Goal: Task Accomplishment & Management: Manage account settings

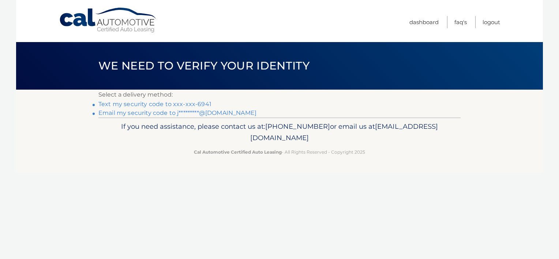
click at [189, 106] on link "Text my security code to xxx-xxx-6941" at bounding box center [154, 104] width 113 height 7
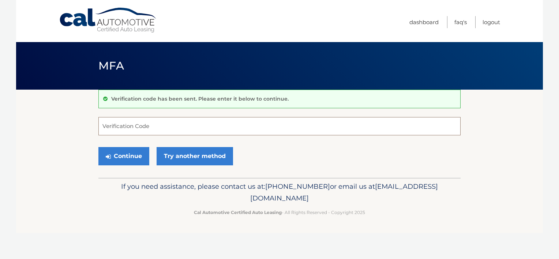
click at [175, 125] on input "Verification Code" at bounding box center [279, 126] width 362 height 18
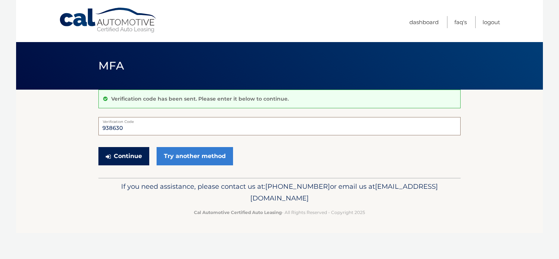
type input "938630"
click at [130, 162] on button "Continue" at bounding box center [123, 156] width 51 height 18
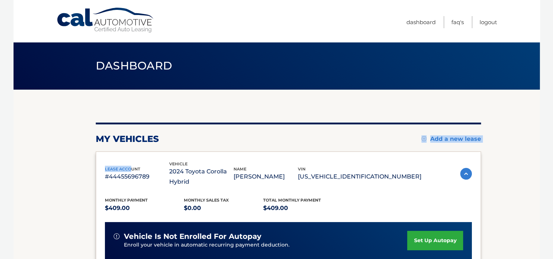
drag, startPoint x: 0, startPoint y: 0, endPoint x: 257, endPoint y: 141, distance: 293.5
click at [257, 141] on div "my vehicles Add a new lease lease account #44455696789 vehicle 2024 Toyota Coro…" at bounding box center [288, 248] width 385 height 253
click at [502, 127] on section "my vehicles Add a new lease lease account #44455696789 vehicle 2024 Toyota Coro…" at bounding box center [277, 244] width 526 height 308
click at [512, 169] on section "my vehicles Add a new lease lease account #44455696789 vehicle 2024 Toyota Coro…" at bounding box center [277, 244] width 526 height 308
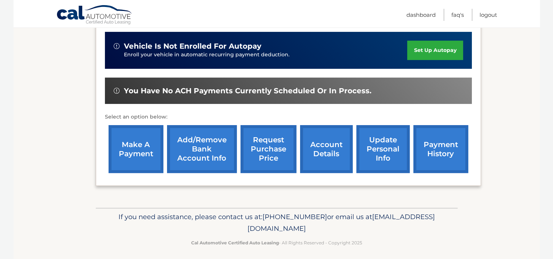
scroll to position [193, 0]
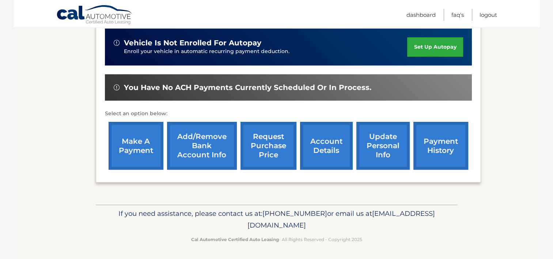
click at [141, 154] on link "make a payment" at bounding box center [136, 146] width 55 height 48
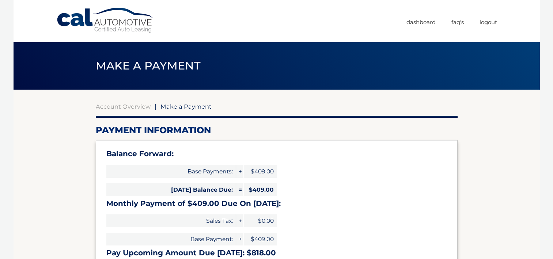
select select "ZGYzYmM0ZmItY2RjNS00ZWI2LTllMzctMGJkZGM3ZDlhZTgw"
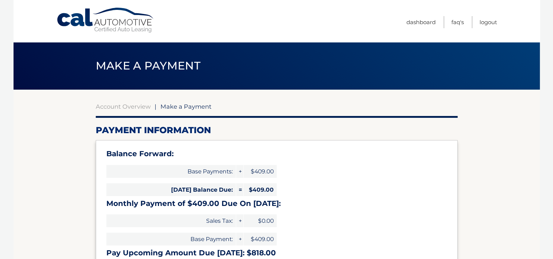
click at [365, 178] on div "Balance Forward: Base Payments: + $409.00 Today's Balance Due: = $409.00 Monthl…" at bounding box center [277, 205] width 362 height 130
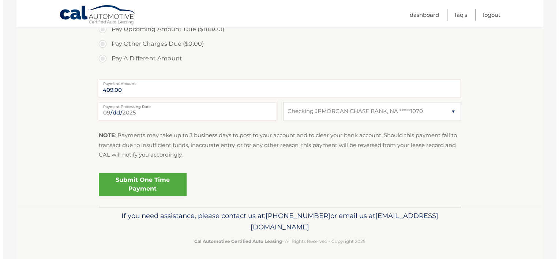
scroll to position [292, 0]
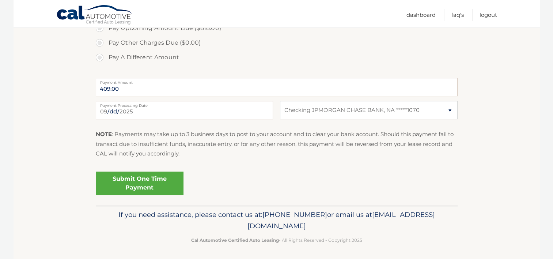
click at [137, 186] on link "Submit One Time Payment" at bounding box center [140, 182] width 88 height 23
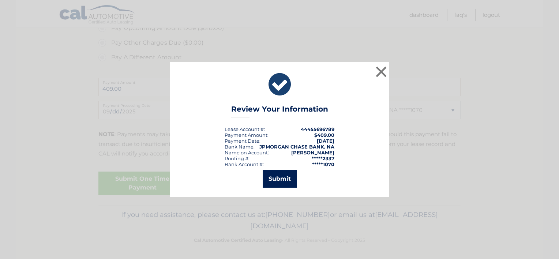
click at [275, 176] on button "Submit" at bounding box center [279, 179] width 34 height 18
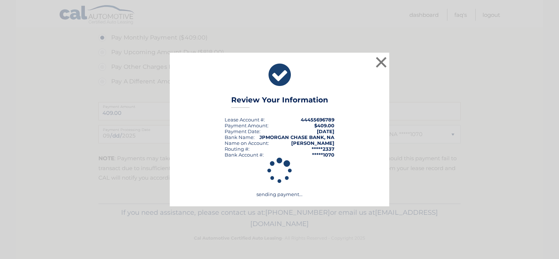
scroll to position [268, 0]
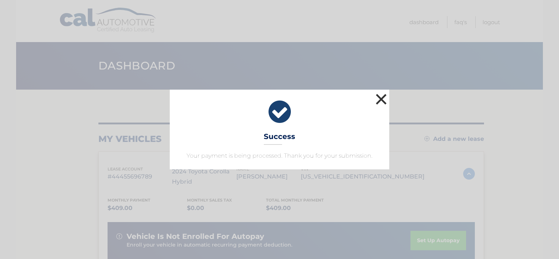
click at [380, 103] on button "×" at bounding box center [381, 99] width 15 height 15
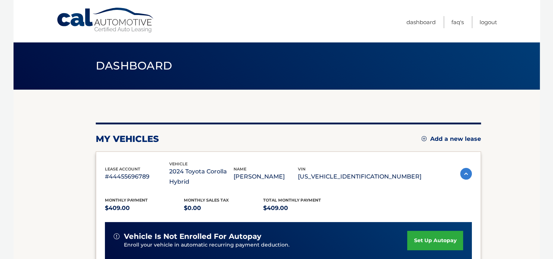
click at [504, 149] on section "my vehicles Add a new lease lease account #44455696789 vehicle 2024 Toyota Coro…" at bounding box center [277, 251] width 526 height 322
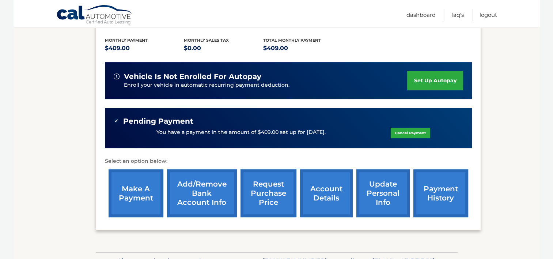
scroll to position [161, 0]
